Goal: Check status: Check status

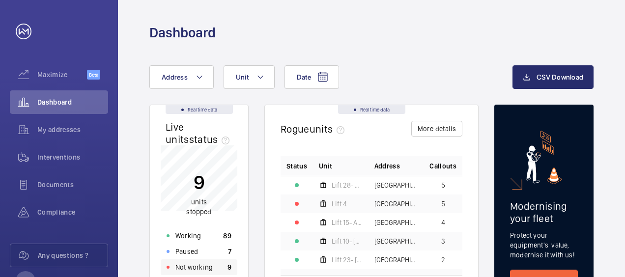
click at [184, 266] on p "Not working" at bounding box center [193, 267] width 37 height 10
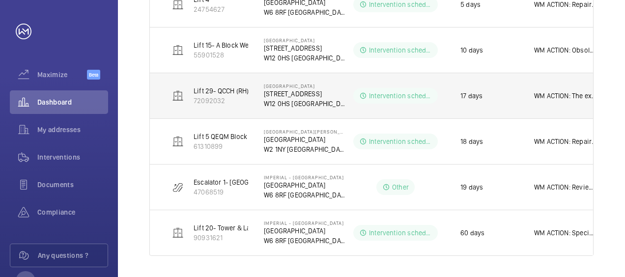
scroll to position [365, 0]
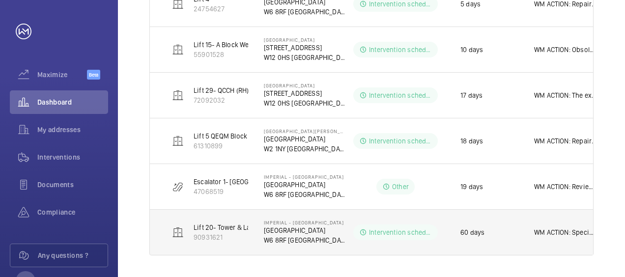
click at [566, 231] on p "WM ACTION: Specialist re-attendance [DATE] to dismantle and repair the motor en…" at bounding box center [565, 232] width 63 height 10
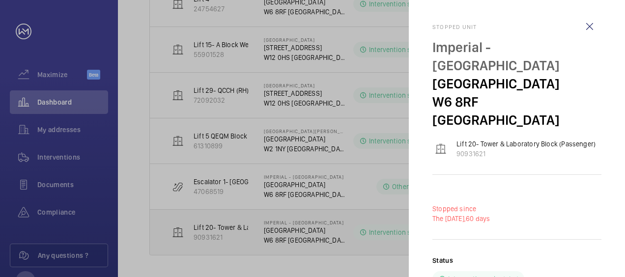
click at [566, 231] on div "Stopped since The [DATE], 60 days Status Intervention scheduled Additional info…" at bounding box center [516, 277] width 169 height 173
click at [511, 139] on p "Lift 20- Tower & Laboratory Block (Passenger)" at bounding box center [525, 144] width 139 height 10
click at [589, 23] on wm-front-icon-button at bounding box center [590, 27] width 24 height 24
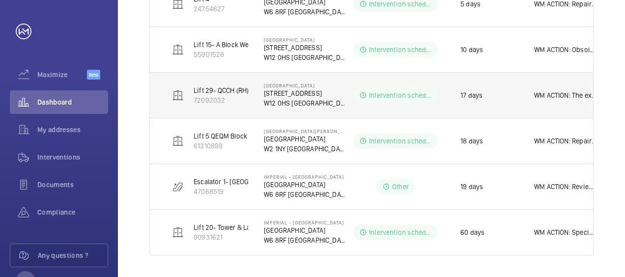
click at [417, 95] on p "Intervention scheduled" at bounding box center [400, 95] width 63 height 10
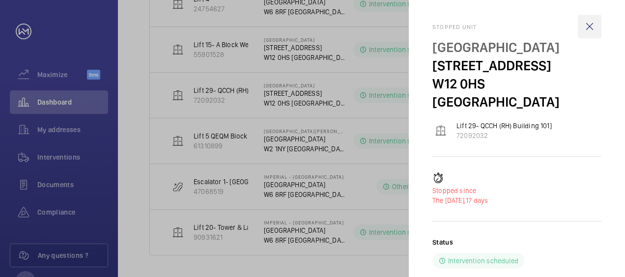
click at [590, 28] on wm-front-icon-button at bounding box center [590, 27] width 24 height 24
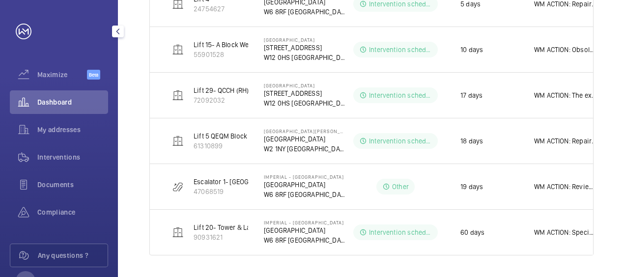
click at [73, 102] on span "Dashboard" at bounding box center [72, 102] width 71 height 10
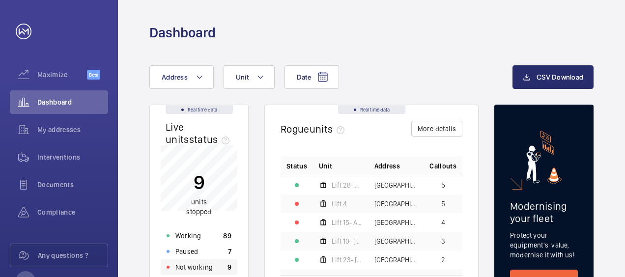
click at [193, 267] on p "Not working" at bounding box center [193, 267] width 37 height 10
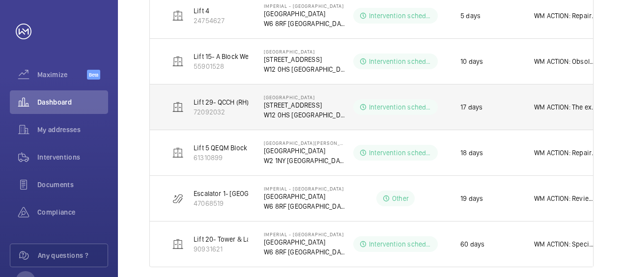
scroll to position [365, 0]
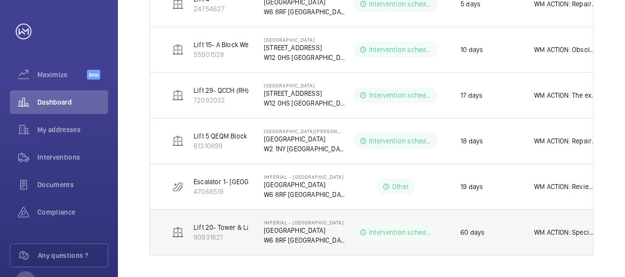
click at [232, 225] on p "Lift 20- Tower & Laboratory Block (Passenger)" at bounding box center [263, 227] width 139 height 10
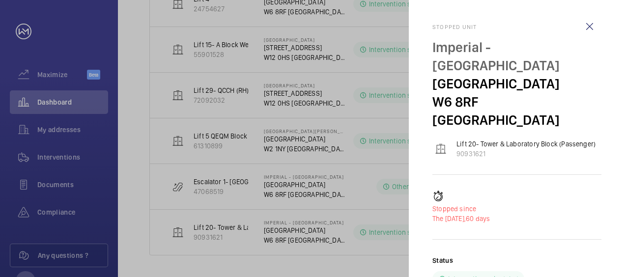
click at [567, 255] on div "Status Intervention scheduled" at bounding box center [516, 270] width 169 height 31
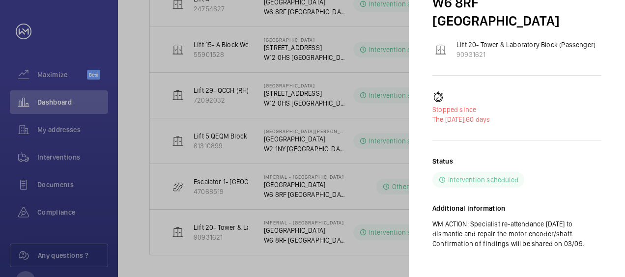
scroll to position [101, 0]
